Goal: Information Seeking & Learning: Learn about a topic

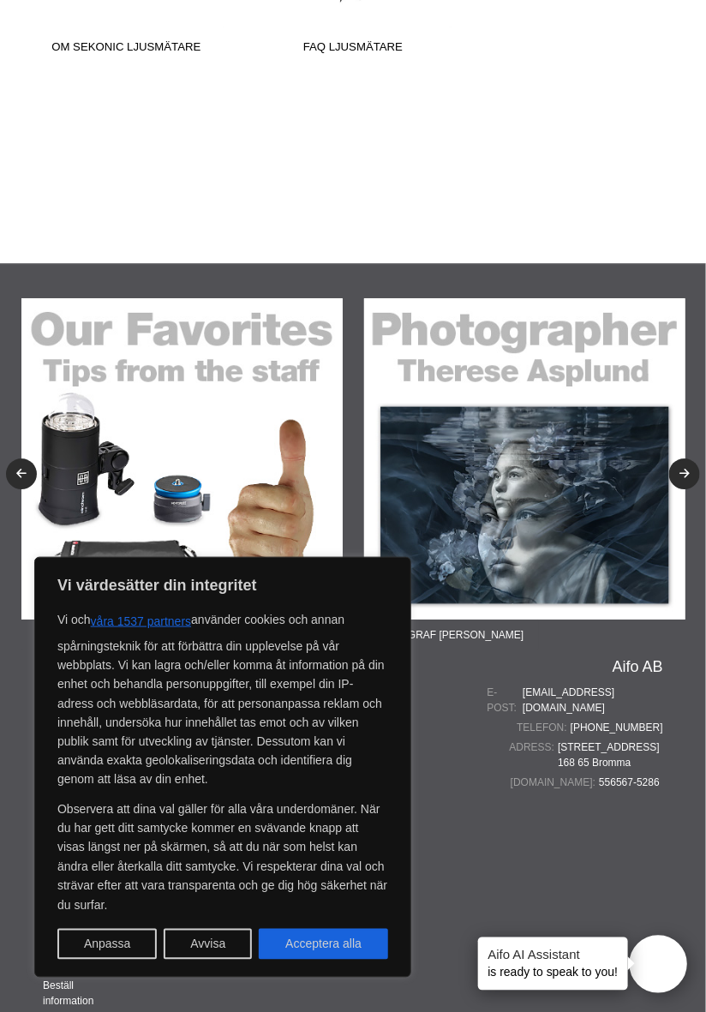
scroll to position [1039, 0]
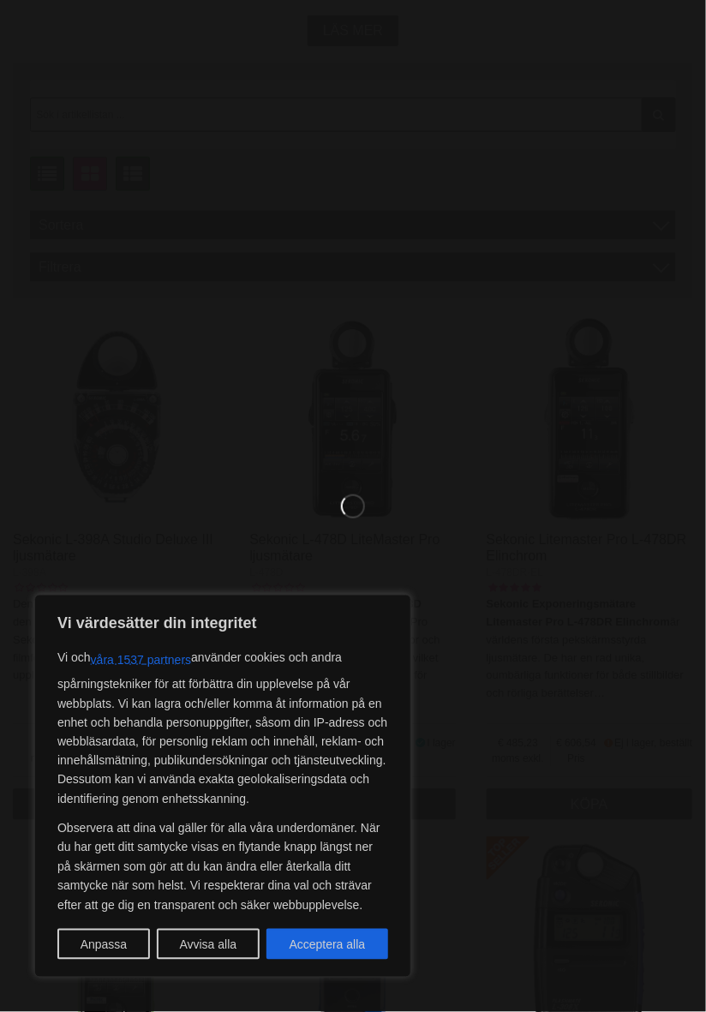
scroll to position [399, 0]
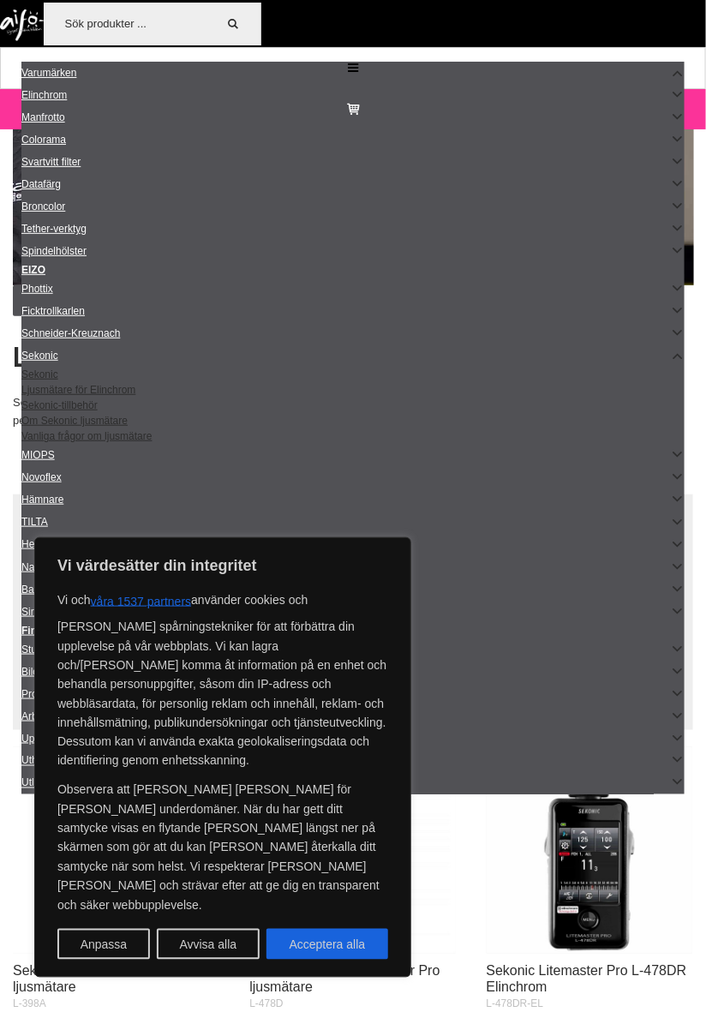
scroll to position [446, 0]
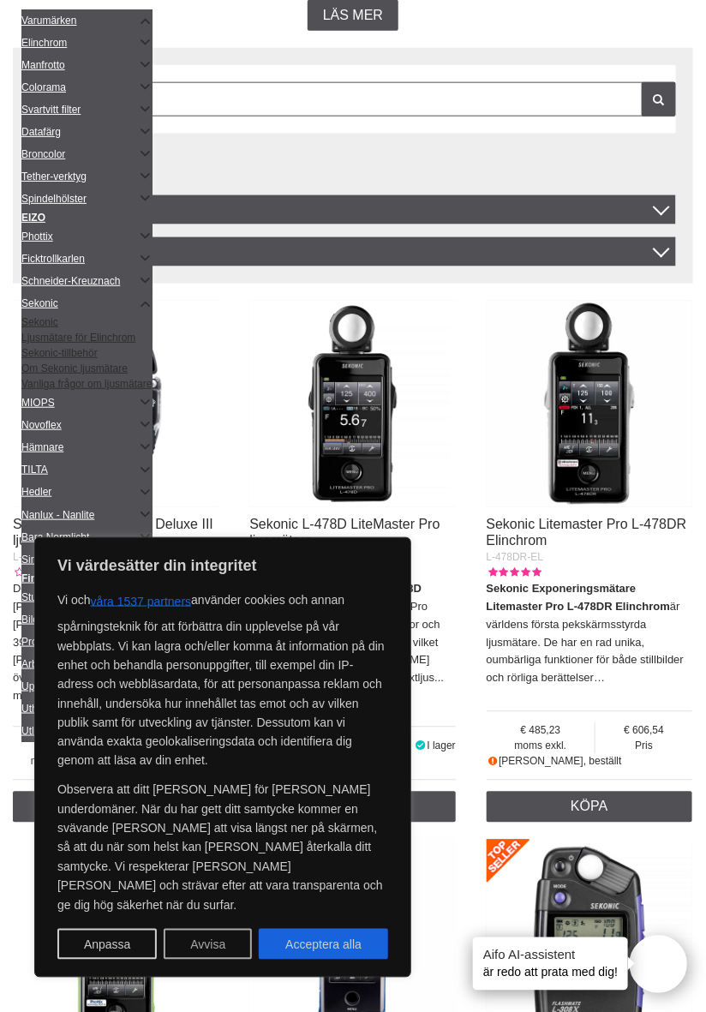
click at [231, 934] on button "Avvisa" at bounding box center [208, 944] width 88 height 31
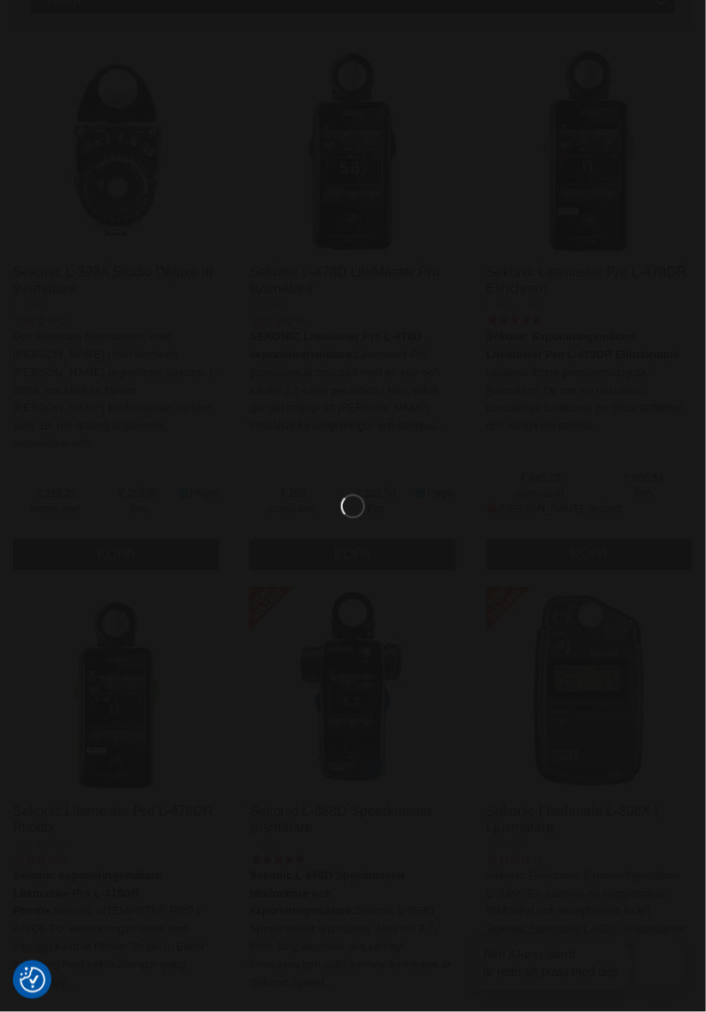
scroll to position [653, 0]
click at [315, 445] on div "Belastning..." at bounding box center [353, 506] width 706 height 1012
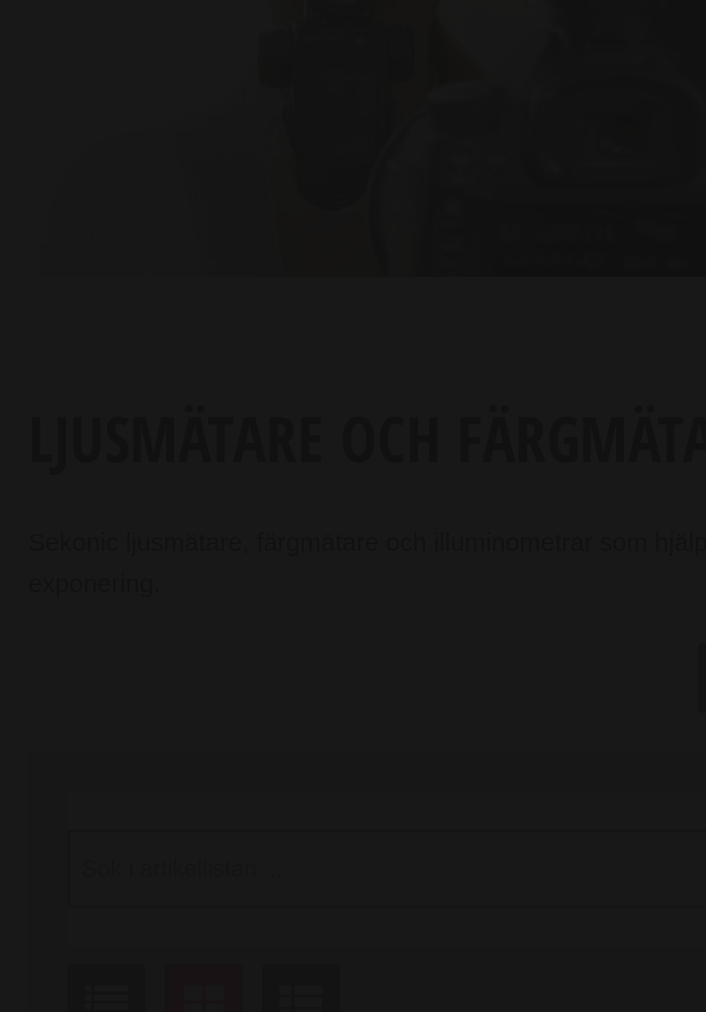
scroll to position [65, 0]
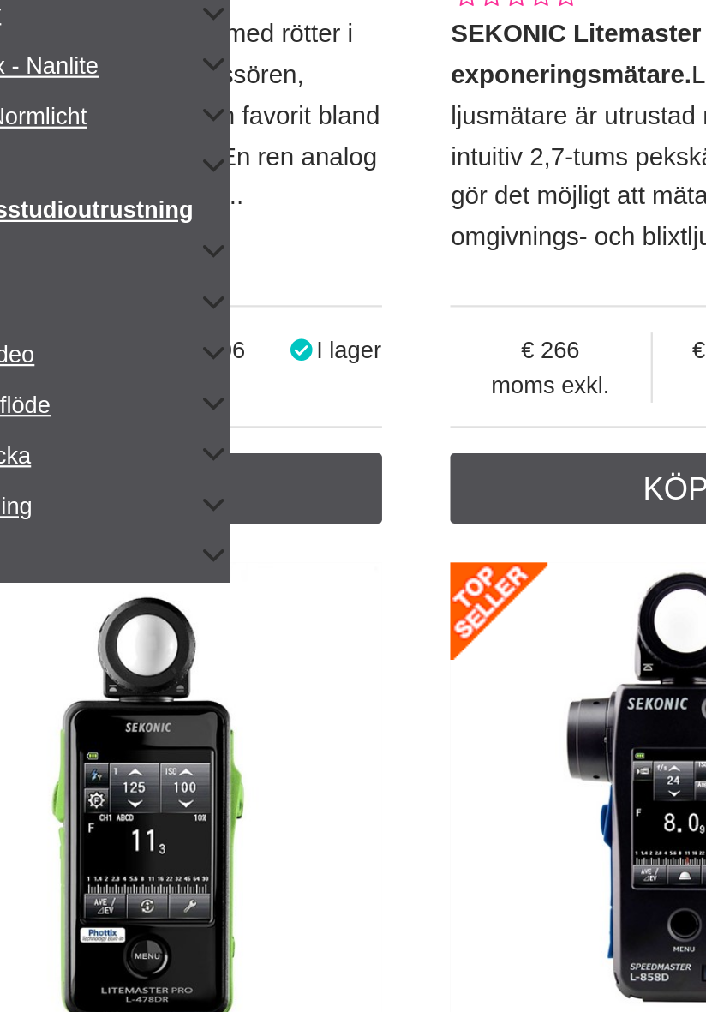
scroll to position [535, 0]
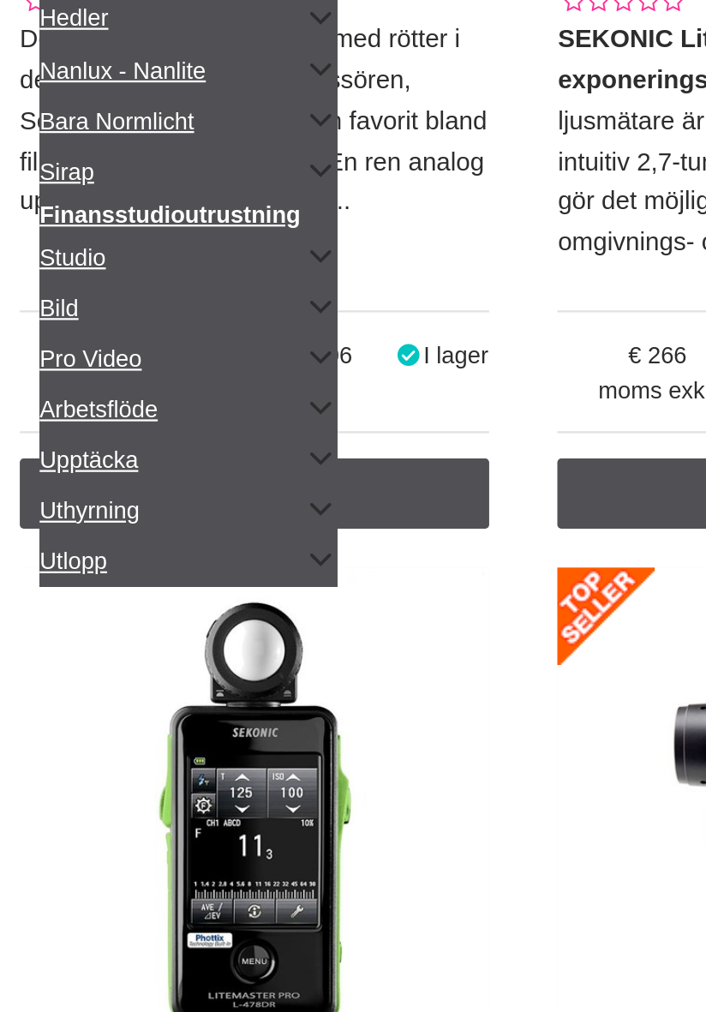
click at [212, 676] on div "moms exkl. 215,25 Pris 269,06 I lager 1 Köpa" at bounding box center [116, 668] width 206 height 96
click at [212, 669] on div "moms exkl. 215,25 Pris 269,06 I lager" at bounding box center [116, 647] width 206 height 54
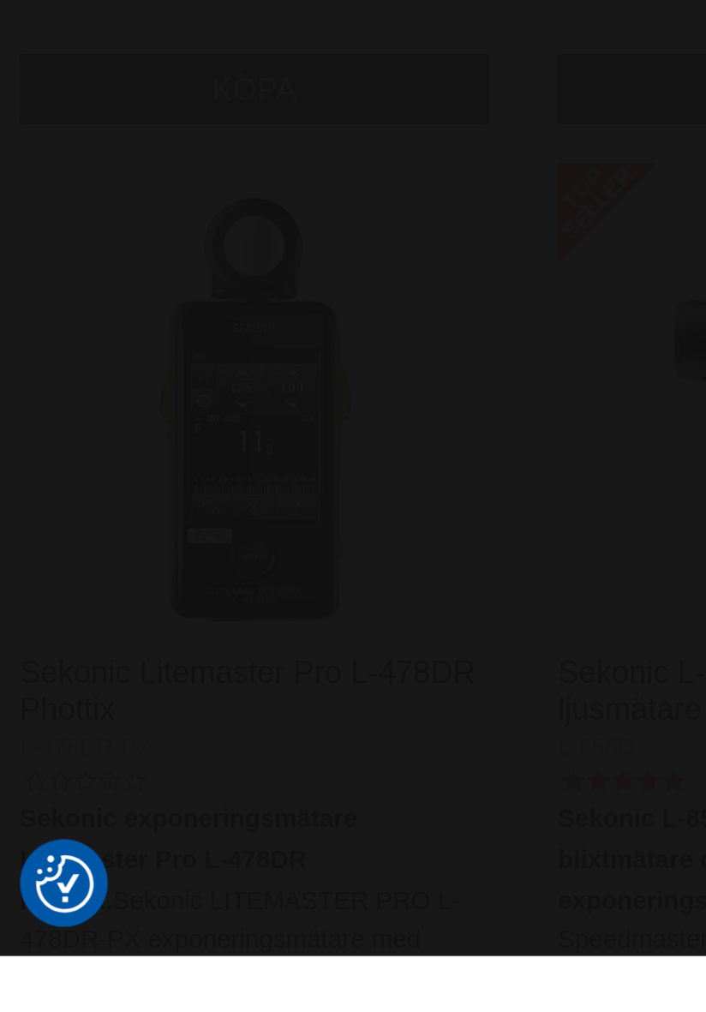
scroll to position [637, 0]
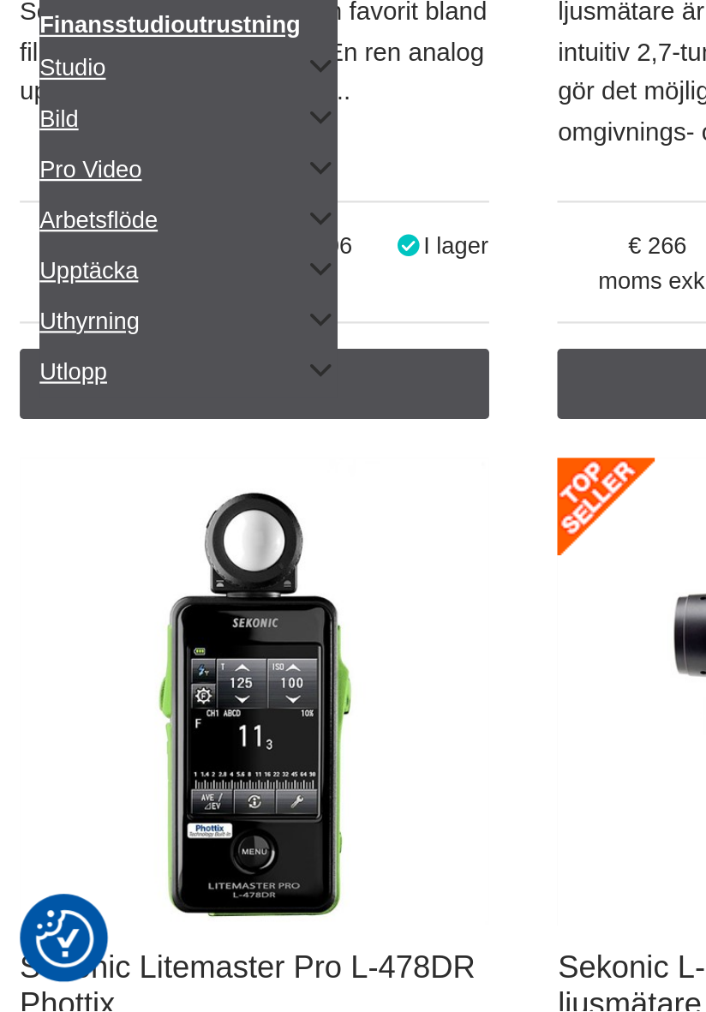
scroll to position [499, 0]
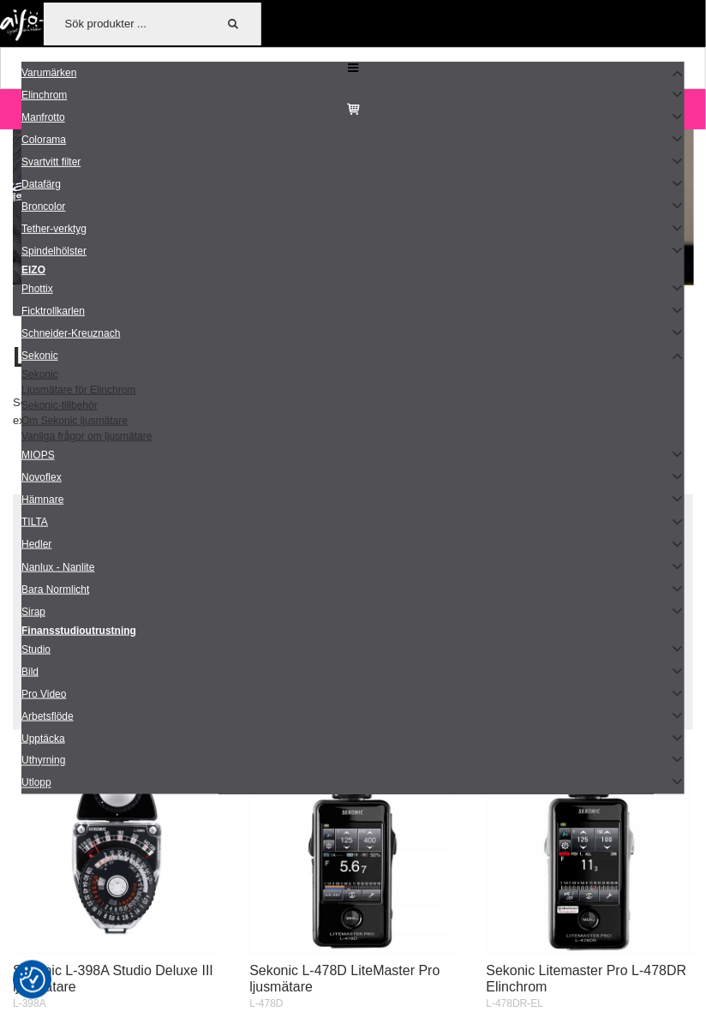
click at [126, 850] on img at bounding box center [116, 850] width 206 height 206
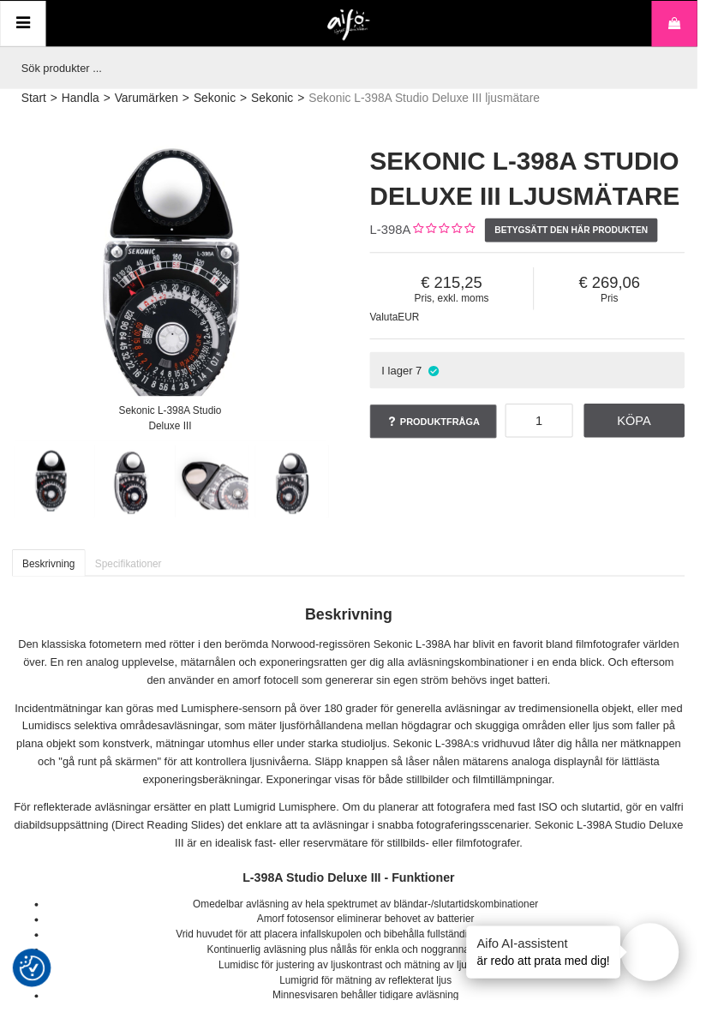
click at [142, 567] on font "Specifikationer" at bounding box center [130, 570] width 68 height 12
